Goal: Find specific page/section: Find specific page/section

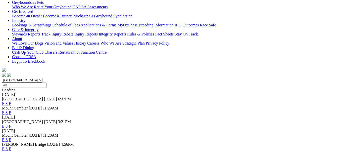
scroll to position [84, 0]
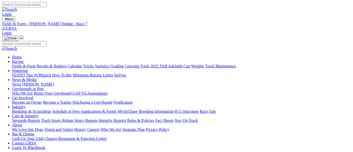
click at [21, 64] on link "Fields & Form" at bounding box center [24, 66] width 24 height 4
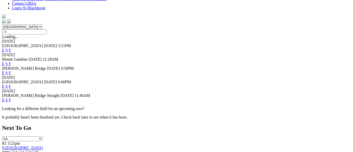
click at [11, 84] on link "F" at bounding box center [10, 86] width 2 height 4
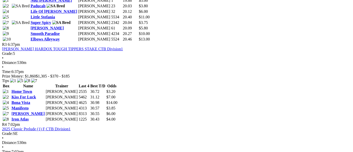
scroll to position [363, 0]
